Goal: Book appointment/travel/reservation

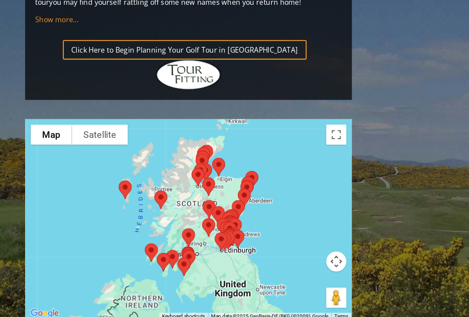
scroll to position [990, 0]
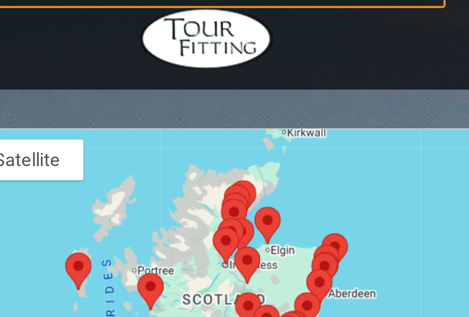
click at [89, 102] on div at bounding box center [163, 188] width 282 height 173
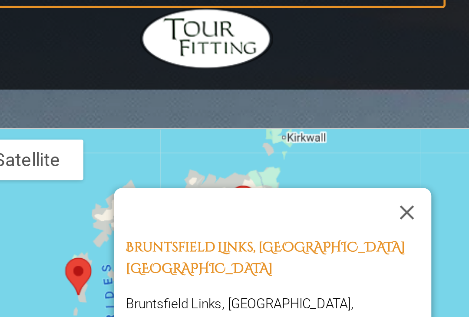
click at [238, 128] on button "Close" at bounding box center [248, 138] width 21 height 21
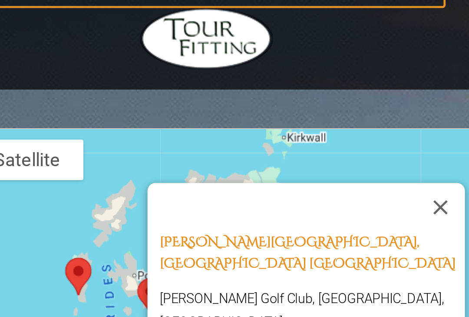
click at [252, 126] on button "Close" at bounding box center [262, 136] width 21 height 21
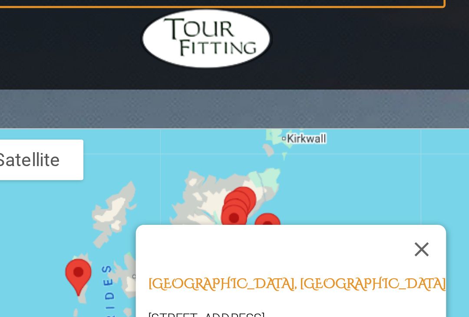
click at [244, 144] on button "Close" at bounding box center [254, 154] width 21 height 21
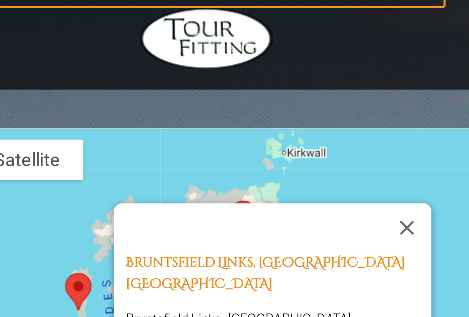
click at [238, 135] on button "Close" at bounding box center [248, 145] width 21 height 21
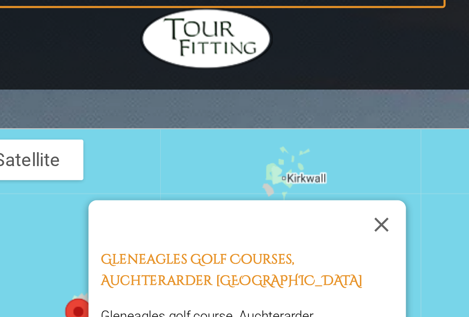
click at [227, 133] on button "Close" at bounding box center [237, 143] width 21 height 21
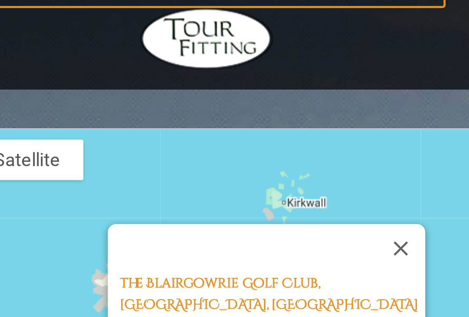
click at [235, 144] on button "Close" at bounding box center [245, 154] width 21 height 21
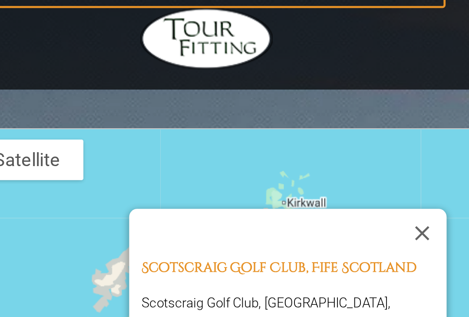
click at [244, 137] on button "Close" at bounding box center [254, 147] width 21 height 21
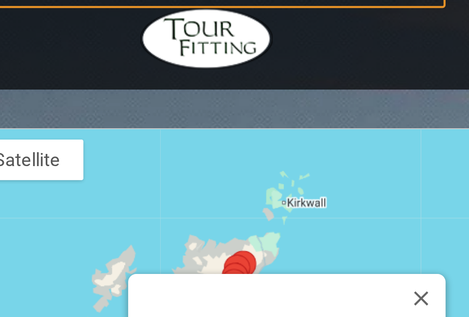
click at [244, 165] on button "Close" at bounding box center [254, 175] width 21 height 21
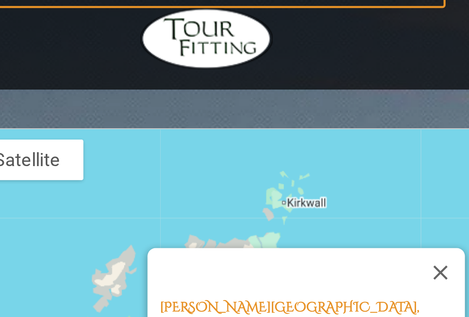
click at [252, 154] on button "Close" at bounding box center [262, 164] width 21 height 21
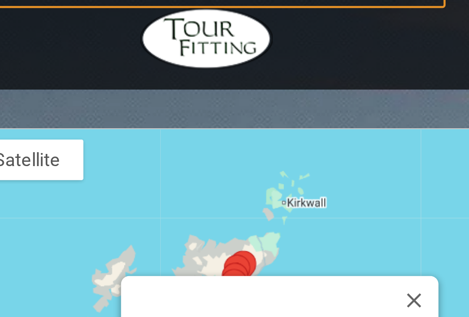
click at [241, 166] on button "Close" at bounding box center [251, 176] width 21 height 21
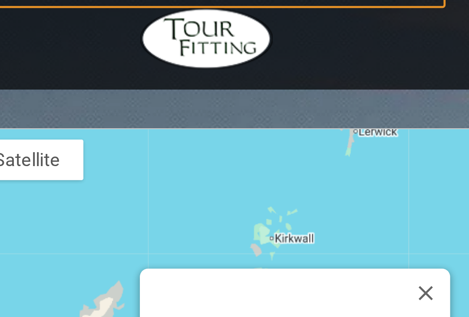
click at [246, 163] on button "Close" at bounding box center [256, 173] width 21 height 21
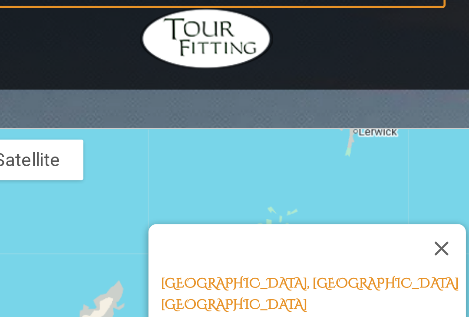
click at [253, 144] on button "Close" at bounding box center [263, 154] width 21 height 21
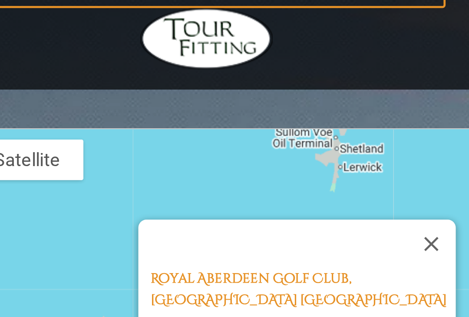
click at [196, 211] on div at bounding box center [201, 213] width 11 height 5
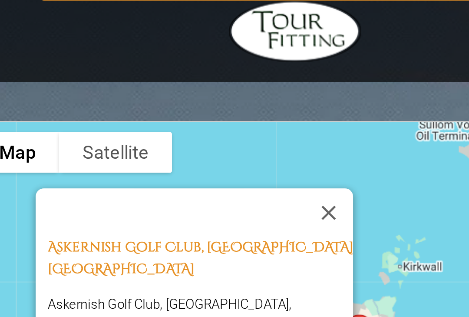
click at [167, 132] on button "Close" at bounding box center [177, 142] width 21 height 21
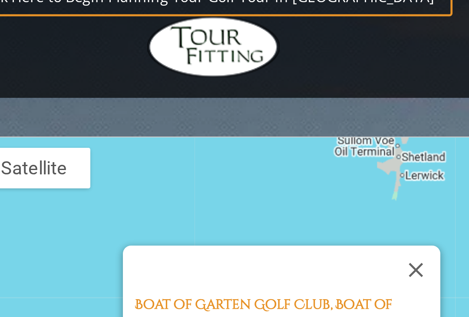
click at [239, 149] on button "Close" at bounding box center [249, 159] width 21 height 21
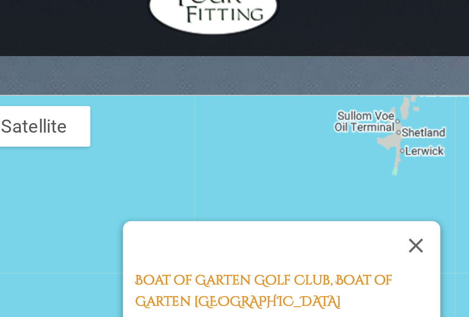
click at [239, 157] on button "Close" at bounding box center [249, 167] width 21 height 21
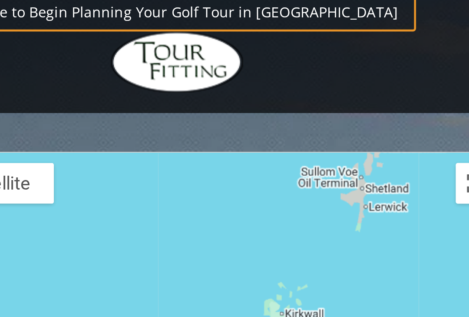
scroll to position [954, 0]
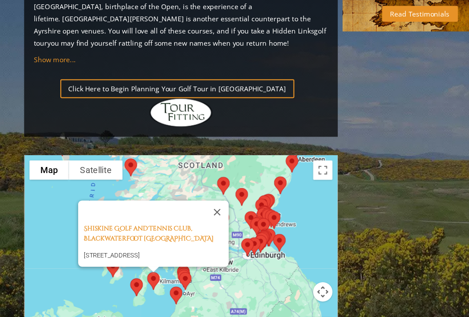
click at [203, 180] on button "Close" at bounding box center [195, 190] width 21 height 21
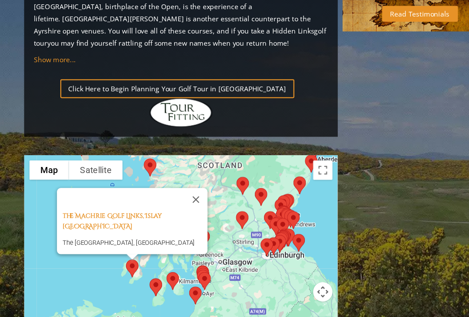
click at [184, 169] on button "Close" at bounding box center [176, 179] width 21 height 21
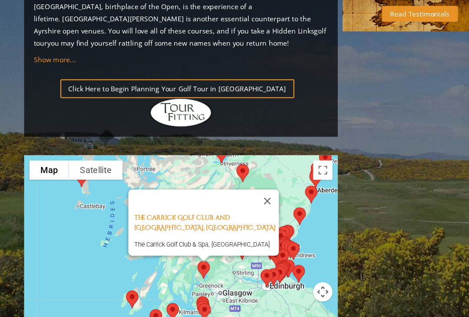
click at [246, 170] on button "Close" at bounding box center [240, 180] width 21 height 21
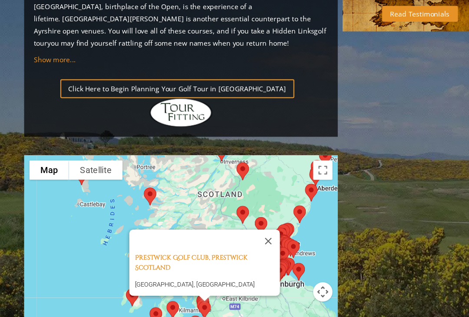
click at [252, 206] on button "Close" at bounding box center [241, 216] width 21 height 21
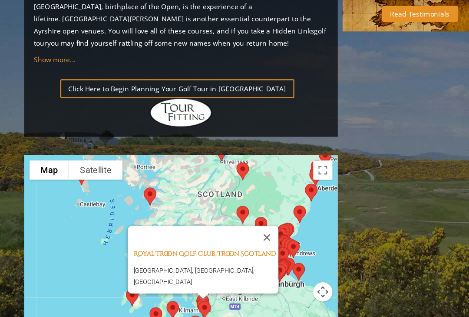
click at [249, 203] on button "Close" at bounding box center [240, 213] width 21 height 21
click at [245, 203] on button "Close" at bounding box center [240, 213] width 21 height 21
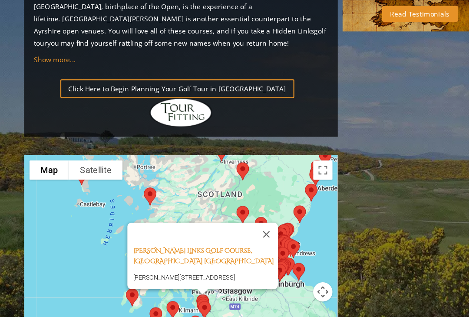
click at [248, 200] on button "Close" at bounding box center [239, 210] width 21 height 21
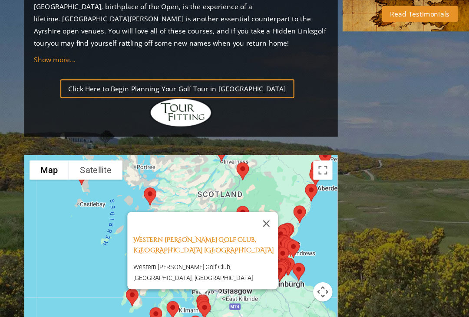
click at [247, 190] on button "Close" at bounding box center [239, 200] width 21 height 21
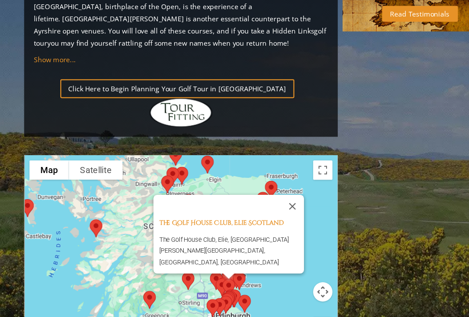
click at [268, 175] on button "Close" at bounding box center [263, 185] width 21 height 21
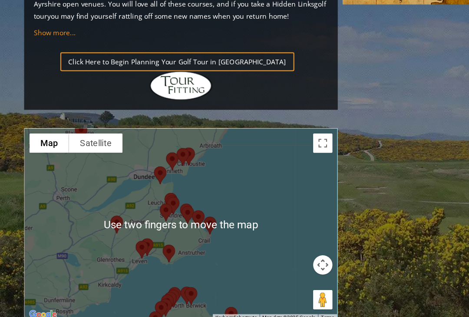
scroll to position [963, 0]
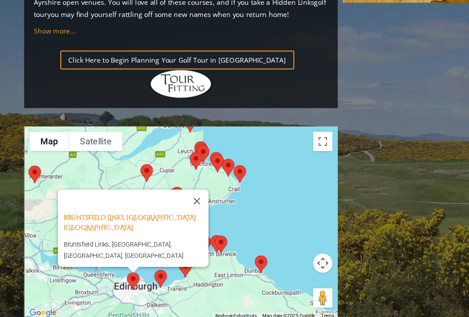
click at [182, 187] on button "Close" at bounding box center [177, 197] width 21 height 21
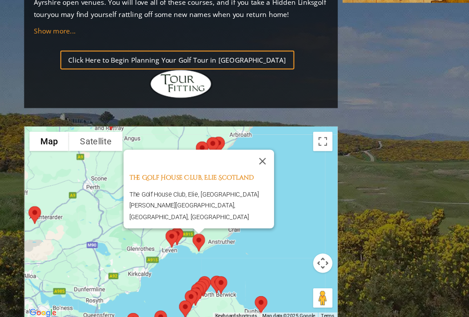
click at [239, 152] on button "Close" at bounding box center [236, 162] width 21 height 21
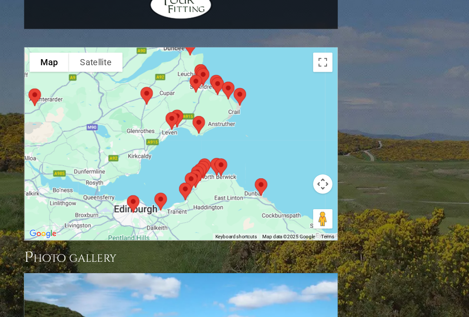
scroll to position [1034, 0]
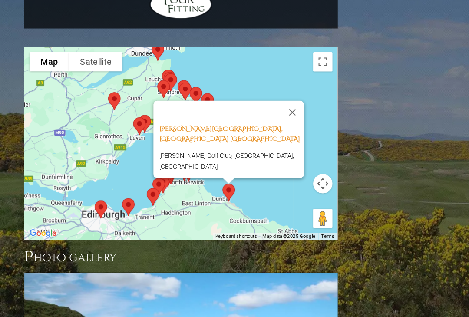
click at [263, 108] on button "Close" at bounding box center [263, 118] width 21 height 21
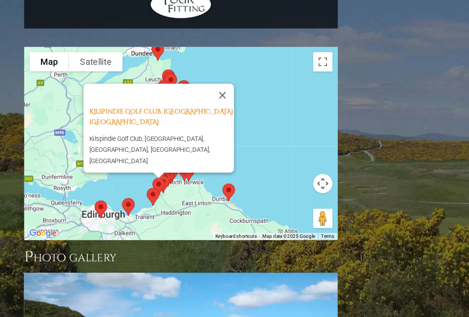
click at [204, 92] on button "Close" at bounding box center [200, 102] width 21 height 21
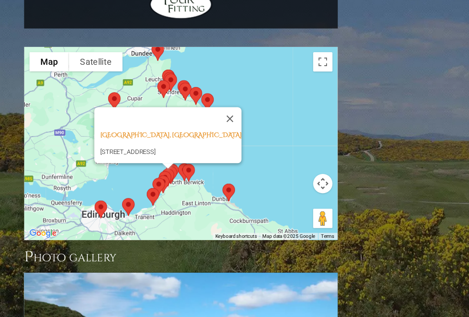
click at [211, 114] on button "Close" at bounding box center [207, 124] width 21 height 21
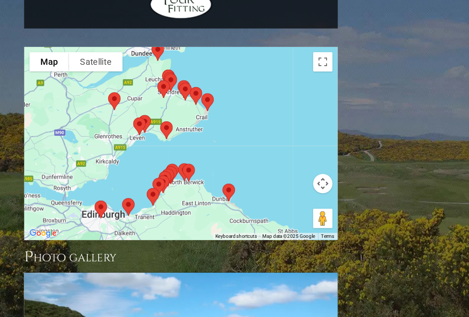
click at [162, 161] on img at bounding box center [170, 172] width 18 height 23
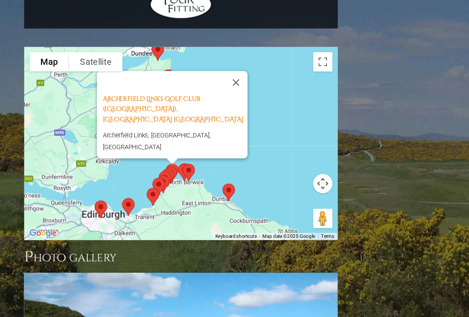
click at [220, 81] on button "Close" at bounding box center [212, 91] width 21 height 21
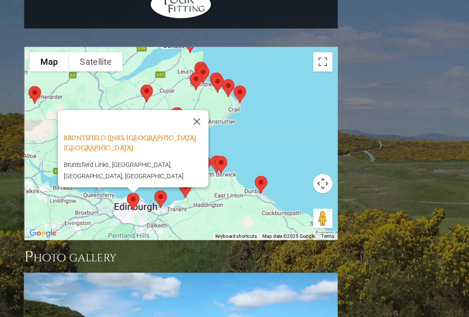
click at [188, 116] on button "Close" at bounding box center [177, 126] width 21 height 21
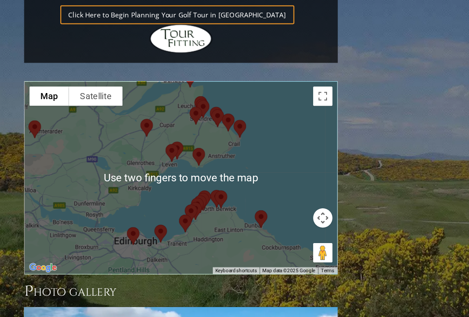
scroll to position [1019, 0]
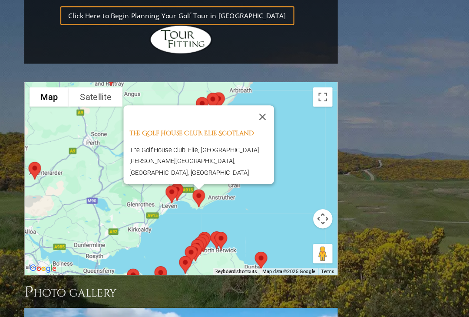
click at [243, 95] on button "Close" at bounding box center [236, 105] width 21 height 21
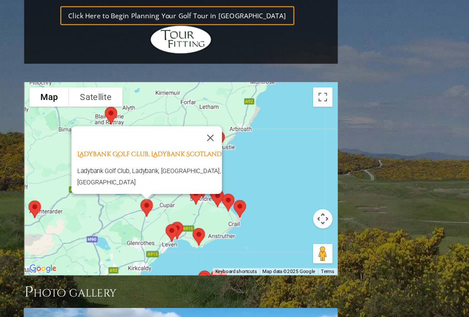
click at [199, 113] on button "Close" at bounding box center [189, 123] width 21 height 21
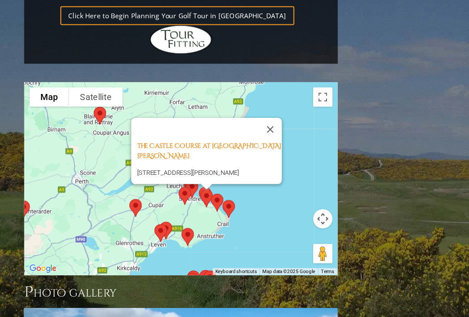
click at [243, 106] on button "Close" at bounding box center [243, 116] width 21 height 21
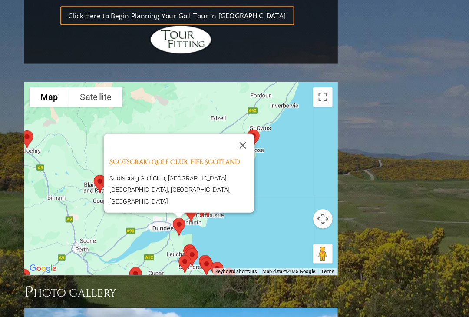
click at [221, 120] on button "Close" at bounding box center [218, 130] width 21 height 21
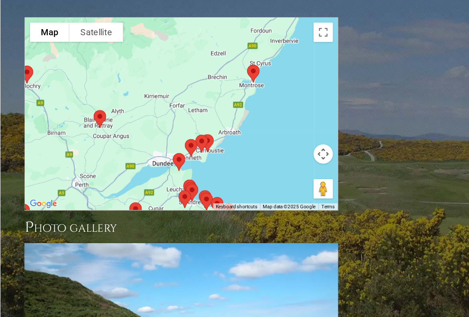
scroll to position [1062, 0]
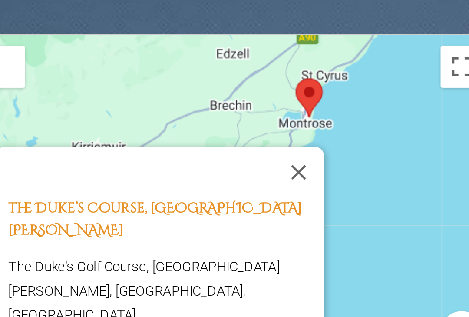
click at [213, 77] on button "Close" at bounding box center [223, 87] width 21 height 21
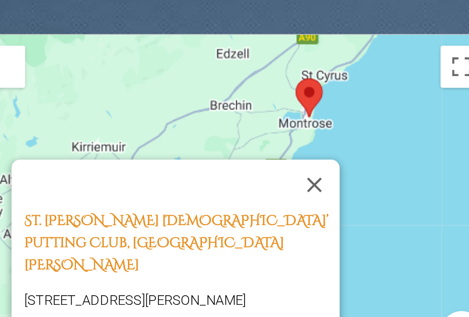
click at [219, 82] on button "Close" at bounding box center [229, 92] width 21 height 21
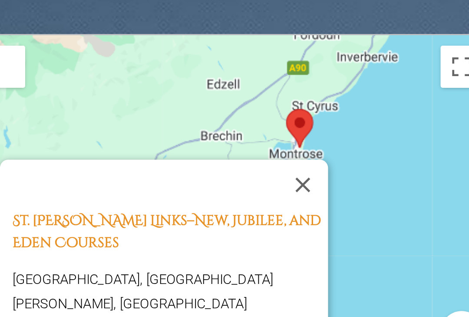
click at [214, 82] on button "Close" at bounding box center [224, 92] width 21 height 21
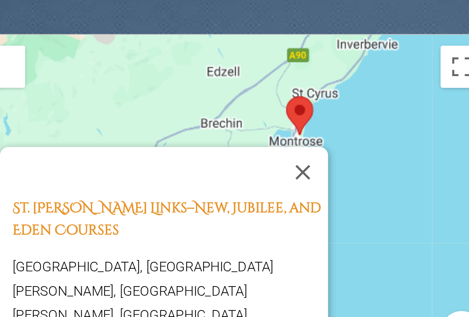
click at [214, 77] on button "Close" at bounding box center [224, 87] width 21 height 21
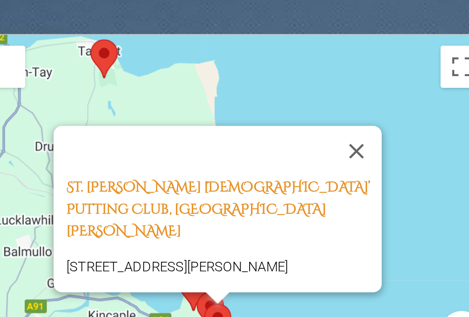
click at [185, 137] on div at bounding box center [190, 139] width 11 height 5
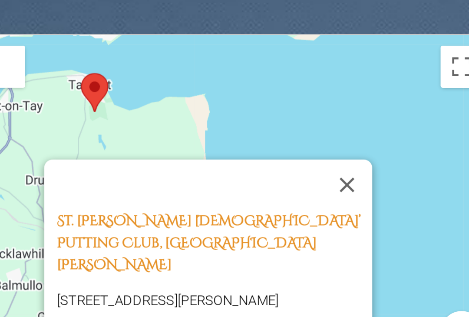
click at [233, 82] on button "Close" at bounding box center [243, 92] width 21 height 21
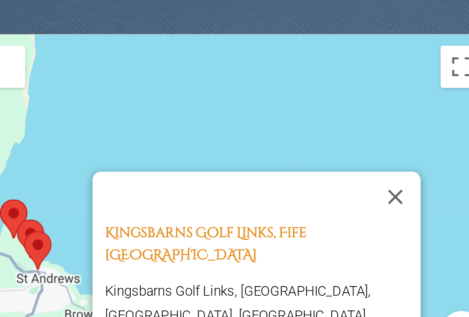
click at [253, 87] on button "Close" at bounding box center [263, 97] width 21 height 21
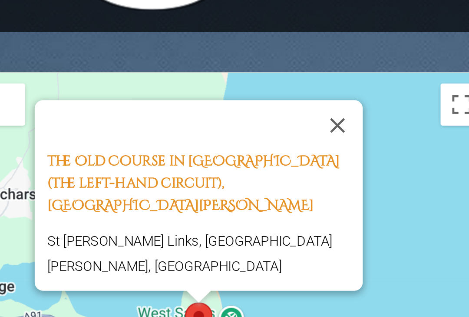
click at [95, 56] on div "The Old Course in [GEOGRAPHIC_DATA] (the left-hand circuit), [GEOGRAPHIC_DATA][…" at bounding box center [162, 117] width 281 height 173
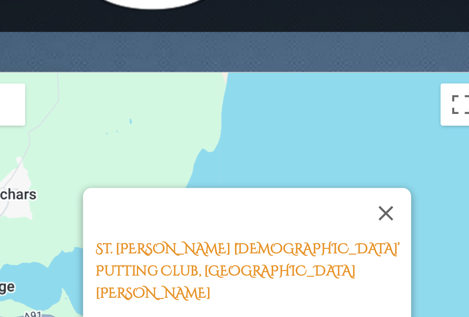
click at [249, 79] on button "Close" at bounding box center [259, 89] width 21 height 21
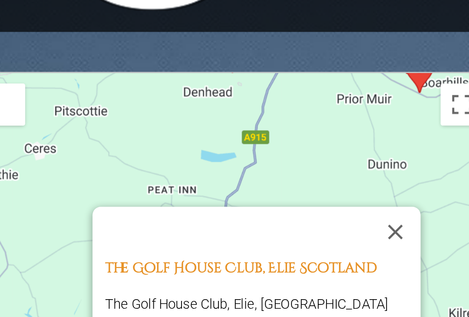
click at [253, 86] on button "Close" at bounding box center [263, 96] width 21 height 21
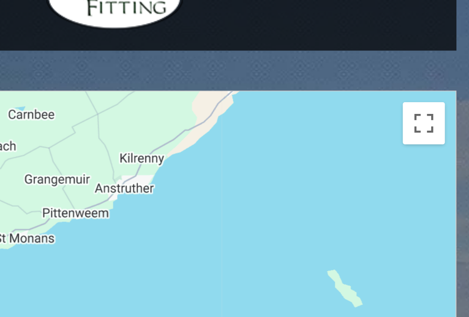
scroll to position [1039, 0]
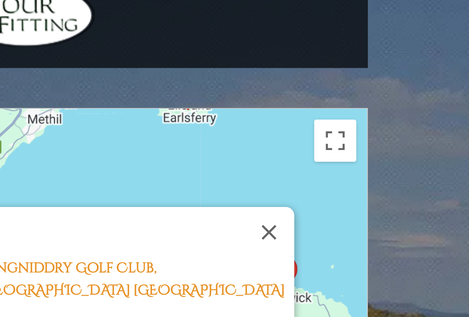
click at [253, 95] on button "Close" at bounding box center [263, 105] width 21 height 21
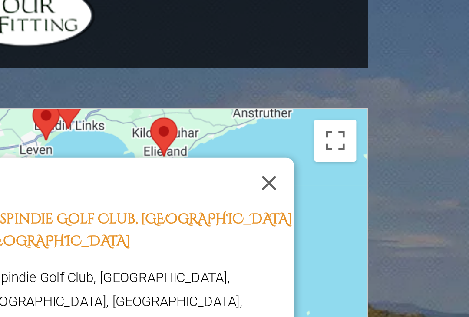
click at [253, 74] on button "Close" at bounding box center [263, 84] width 21 height 21
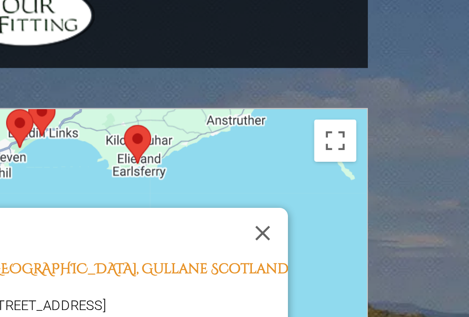
click at [250, 95] on button "Close" at bounding box center [260, 105] width 21 height 21
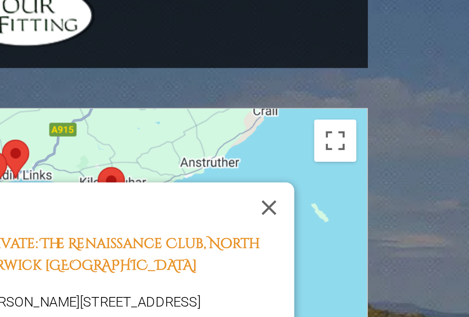
click at [253, 84] on button "Close" at bounding box center [263, 94] width 21 height 21
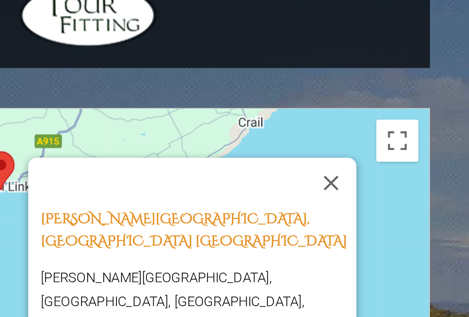
click at [253, 74] on button "Close" at bounding box center [263, 84] width 21 height 21
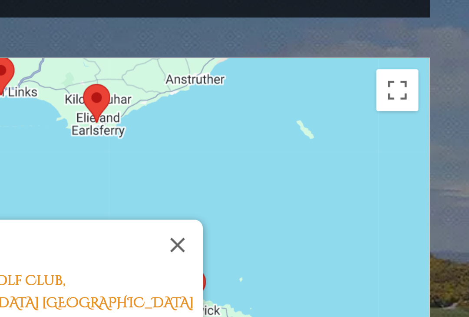
click at [189, 121] on button "Close" at bounding box center [199, 131] width 21 height 21
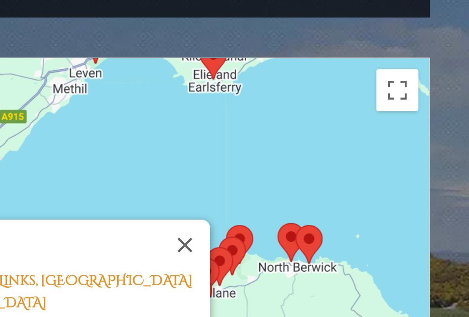
click at [192, 121] on button "Close" at bounding box center [202, 131] width 21 height 21
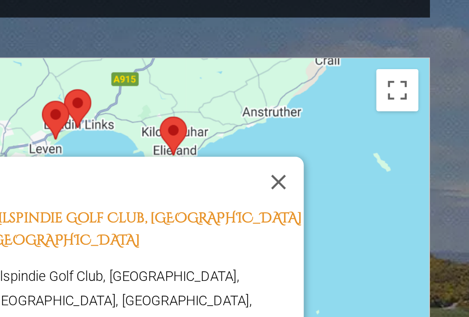
click at [231, 95] on button "Close" at bounding box center [241, 105] width 21 height 21
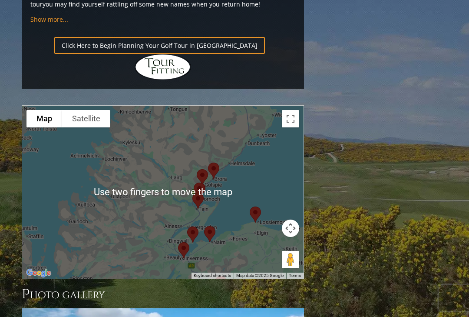
scroll to position [981, 0]
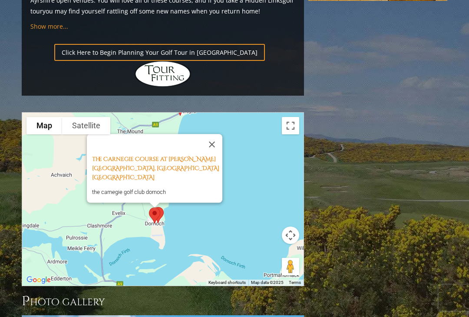
click at [221, 134] on button "Close" at bounding box center [211, 144] width 21 height 21
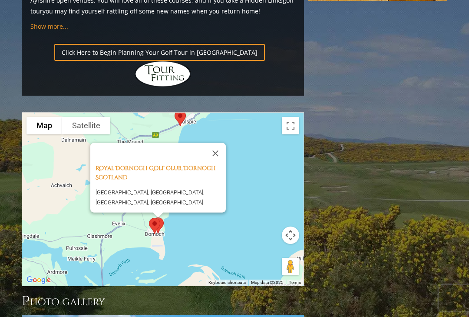
click at [224, 142] on button "Close" at bounding box center [215, 152] width 21 height 21
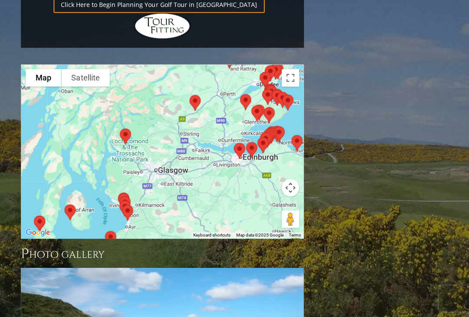
scroll to position [1029, 0]
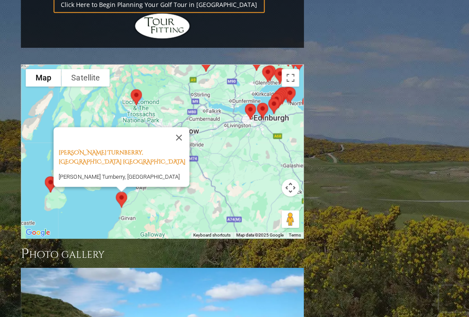
click at [184, 127] on button "Close" at bounding box center [179, 137] width 21 height 21
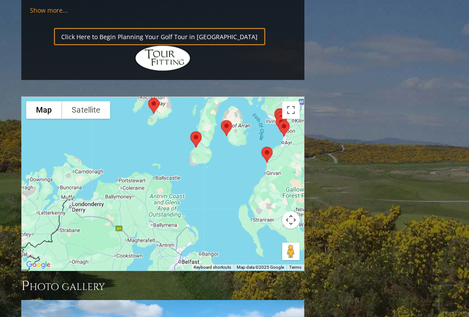
scroll to position [996, 0]
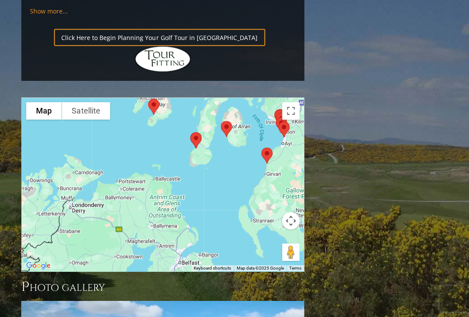
click at [218, 137] on div at bounding box center [162, 183] width 281 height 173
click at [226, 146] on div at bounding box center [162, 183] width 281 height 173
click at [247, 191] on div at bounding box center [162, 183] width 281 height 173
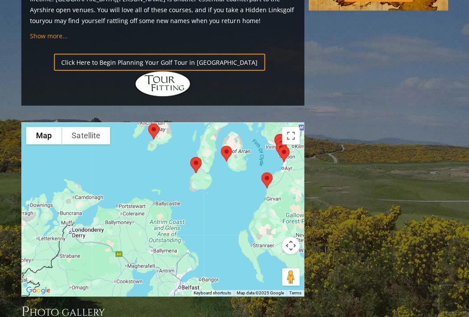
scroll to position [972, 0]
click at [164, 146] on div at bounding box center [162, 208] width 281 height 173
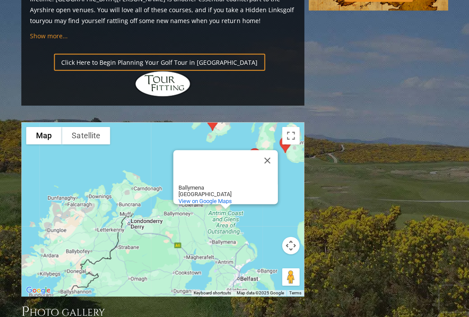
click at [268, 149] on button "Close" at bounding box center [267, 159] width 21 height 21
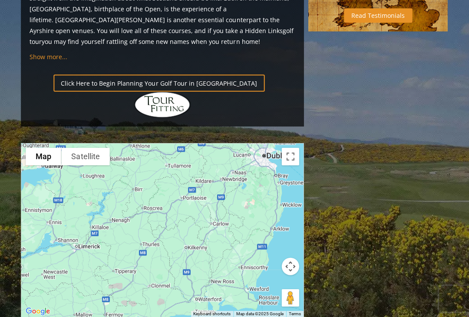
scroll to position [951, 0]
click at [282, 143] on div at bounding box center [162, 229] width 281 height 173
click at [270, 143] on div at bounding box center [162, 229] width 281 height 173
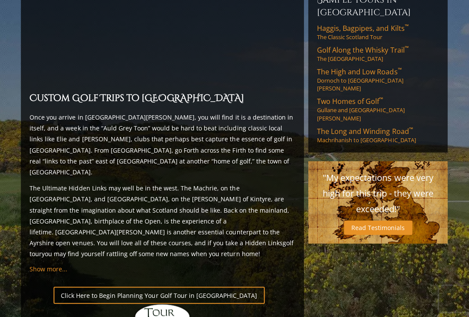
scroll to position [715, 0]
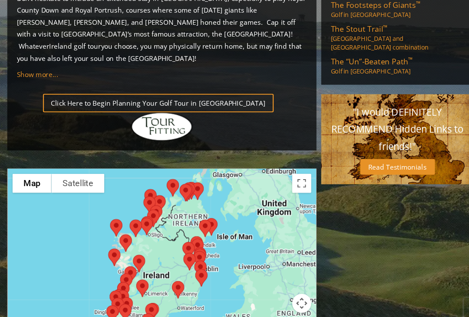
scroll to position [623, 0]
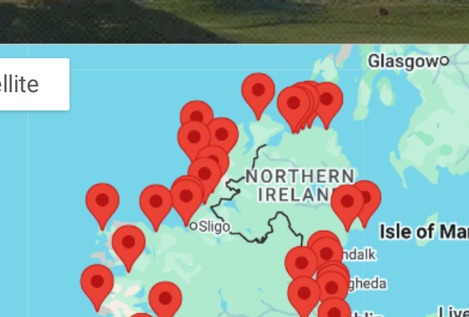
click at [113, 166] on div at bounding box center [163, 252] width 282 height 173
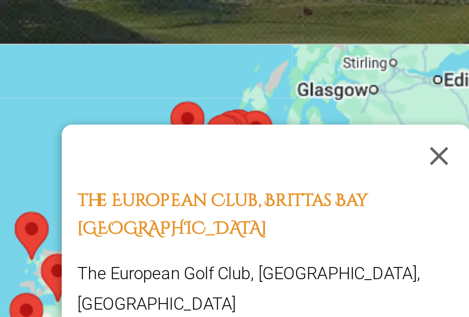
click at [247, 194] on button "Close" at bounding box center [257, 204] width 21 height 21
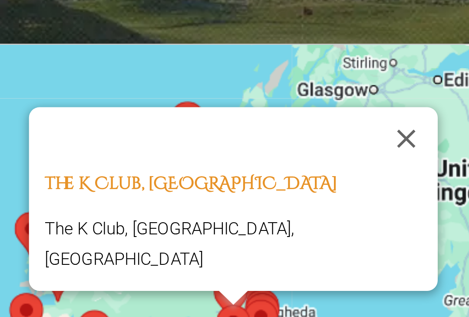
click at [237, 188] on button "Close" at bounding box center [247, 198] width 21 height 21
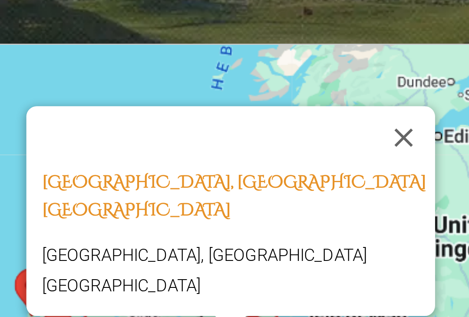
click at [236, 188] on button "Close" at bounding box center [246, 198] width 21 height 21
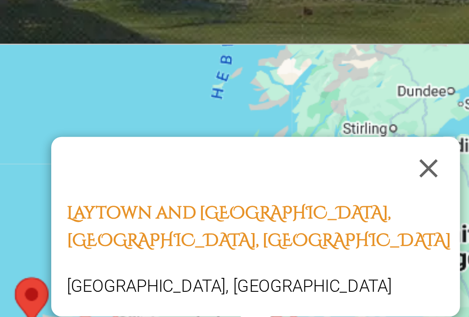
click at [244, 198] on button "Close" at bounding box center [254, 208] width 21 height 21
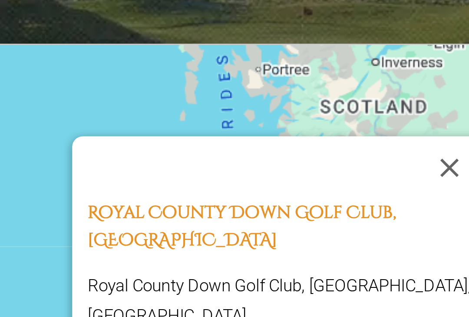
click at [251, 198] on button "Close" at bounding box center [261, 208] width 21 height 21
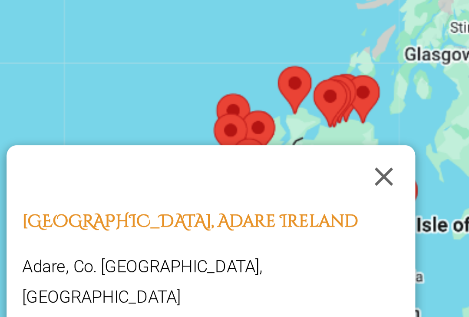
click at [196, 247] on button "Close" at bounding box center [206, 257] width 21 height 21
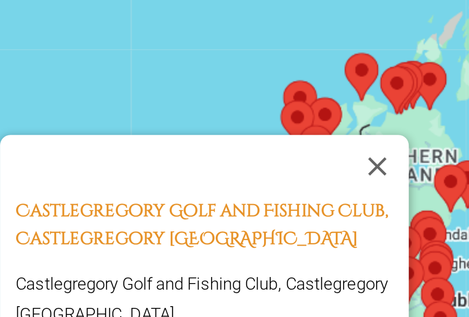
click at [194, 244] on button "Close" at bounding box center [204, 254] width 21 height 21
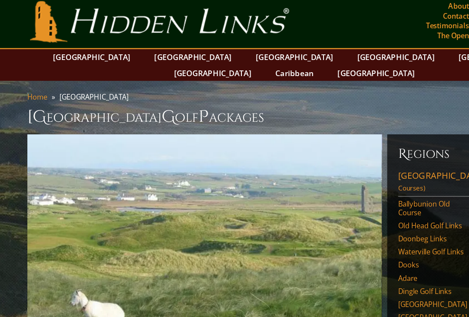
scroll to position [0, 0]
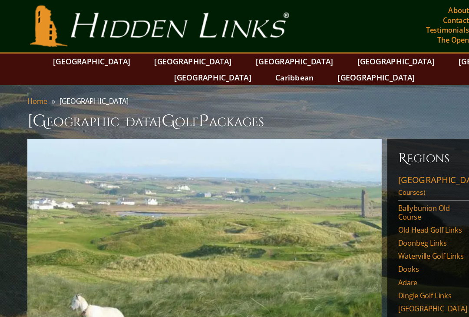
click at [141, 49] on link "[GEOGRAPHIC_DATA]" at bounding box center [154, 49] width 70 height 13
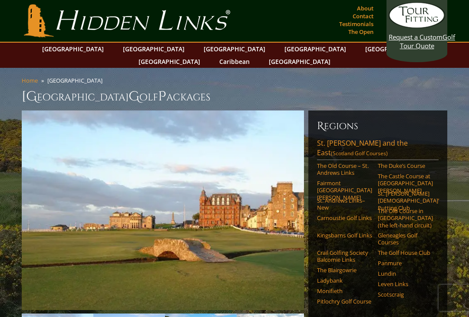
click at [425, 33] on span "Request a Custom" at bounding box center [416, 37] width 54 height 9
